Goal: Information Seeking & Learning: Find specific fact

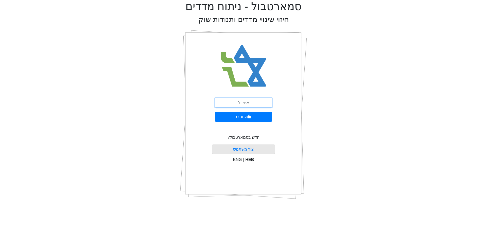
click at [247, 104] on input "email" at bounding box center [243, 103] width 57 height 10
type input "[EMAIL_ADDRESS][DOMAIN_NAME]"
click at [248, 118] on icon "submit" at bounding box center [249, 117] width 4 height 4
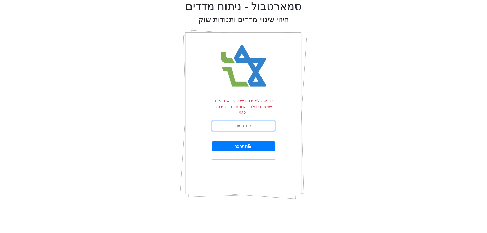
click at [251, 121] on input "text" at bounding box center [243, 126] width 63 height 10
type input "992742"
click at [212, 141] on button "התחבר" at bounding box center [243, 146] width 63 height 10
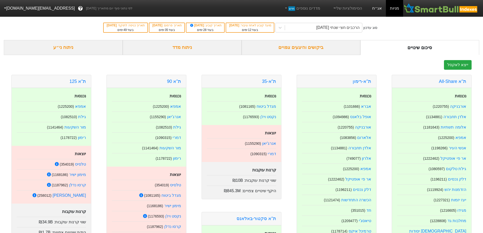
click at [383, 6] on link "אג״ח" at bounding box center [377, 8] width 18 height 17
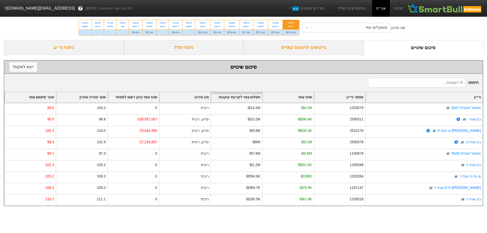
click at [290, 28] on div "חמישי" at bounding box center [291, 27] width 10 height 4
click at [290, 23] on input "18/09 חמישי ₪275.6M" at bounding box center [288, 21] width 3 height 3
click at [274, 25] on div "ראשון" at bounding box center [275, 27] width 8 height 4
click at [274, 23] on input "21/09 ראשון ₪275M" at bounding box center [273, 21] width 3 height 3
radio input "true"
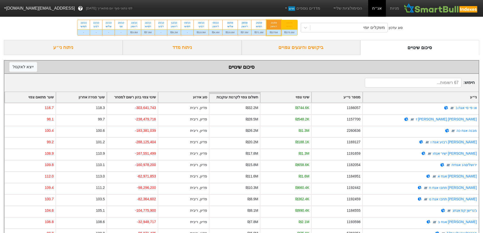
click at [291, 24] on div "18/09" at bounding box center [289, 23] width 10 height 4
click at [289, 23] on input "18/09 חמישי ₪275.6M" at bounding box center [287, 21] width 3 height 3
radio input "true"
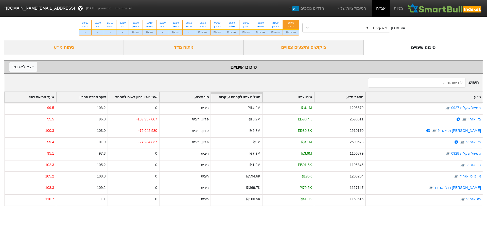
click at [297, 48] on div "ביקושים והיצעים צפויים" at bounding box center [303, 47] width 120 height 15
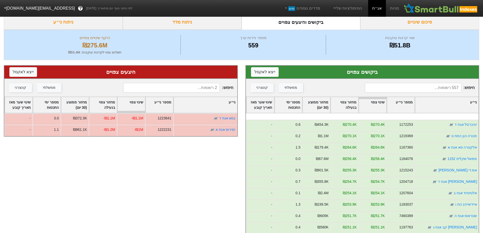
scroll to position [2129, 0]
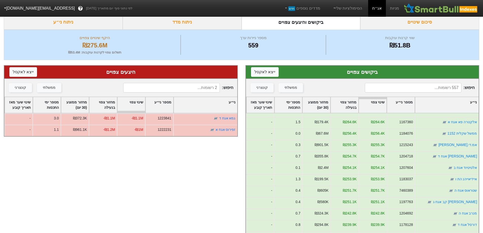
click at [446, 87] on input at bounding box center [413, 88] width 97 height 10
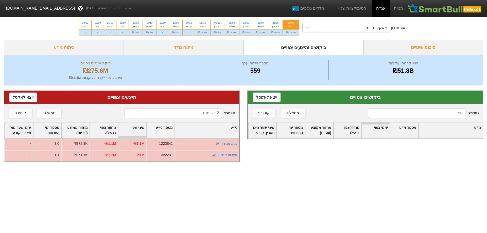
type input "s"
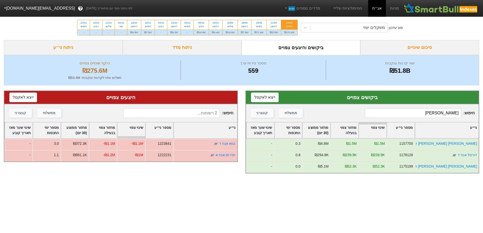
type input "דורס"
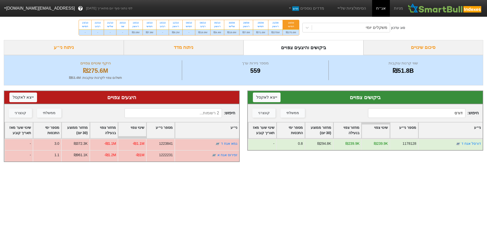
click at [451, 113] on input "דורס" at bounding box center [416, 113] width 97 height 10
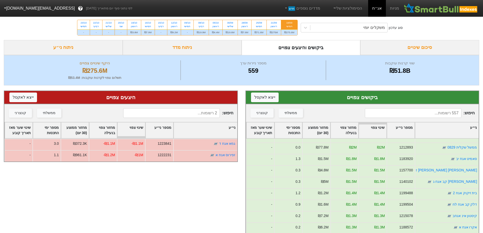
scroll to position [355, 0]
